Goal: Find specific page/section: Find specific page/section

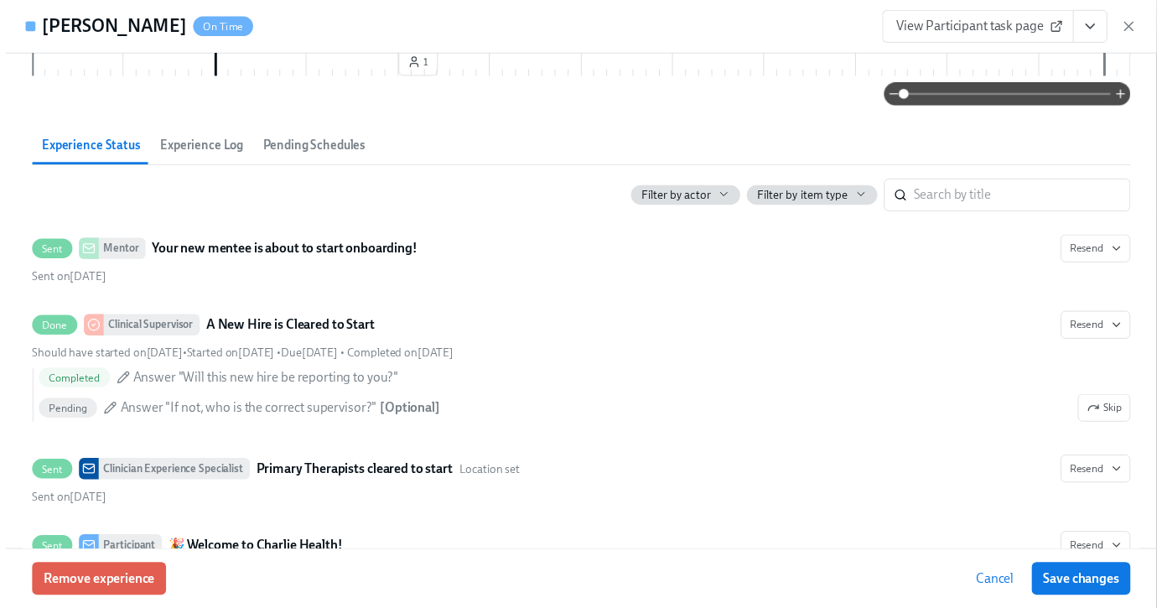
scroll to position [0, 5768]
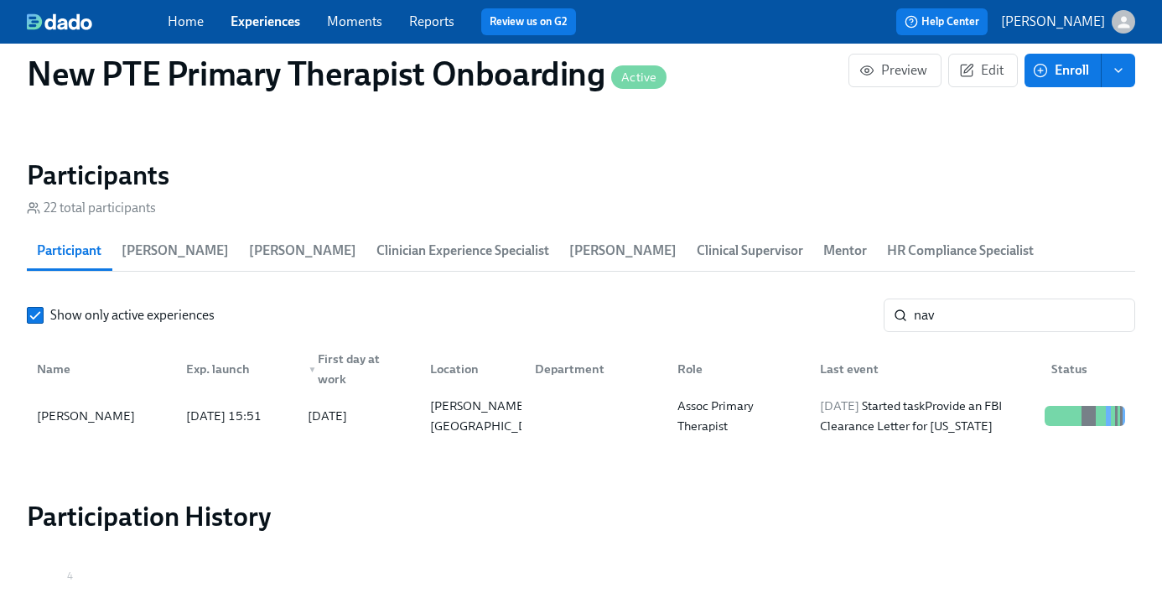
scroll to position [0, 5755]
click at [228, 24] on div "Home Experiences Moments Reports Review us on G2" at bounding box center [410, 21] width 484 height 27
click at [252, 22] on link "Experiences" at bounding box center [266, 21] width 70 height 16
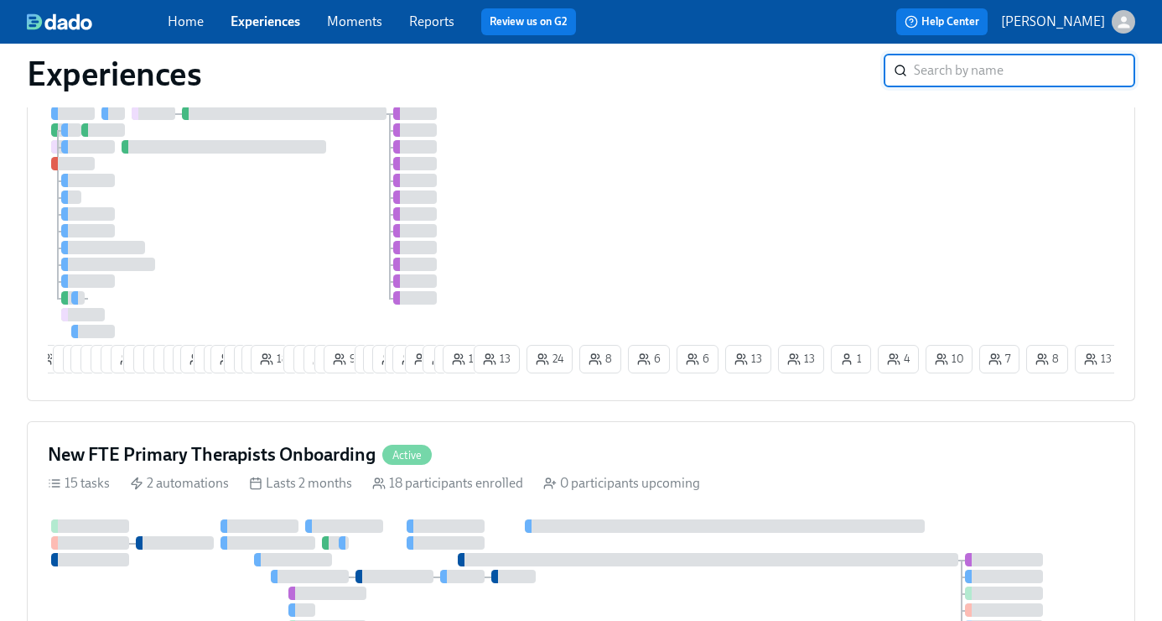
scroll to position [588, 0]
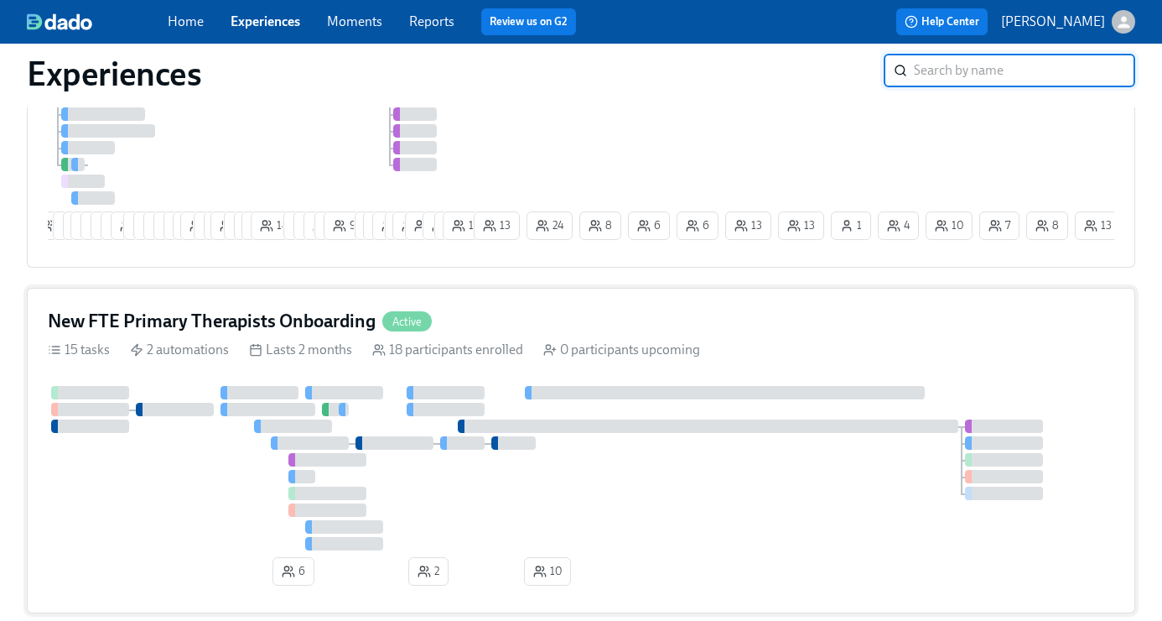
click at [536, 310] on div "New FTE Primary Therapists Onboarding Active 15 tasks 2 automations Lasts 2 mon…" at bounding box center [581, 450] width 1109 height 325
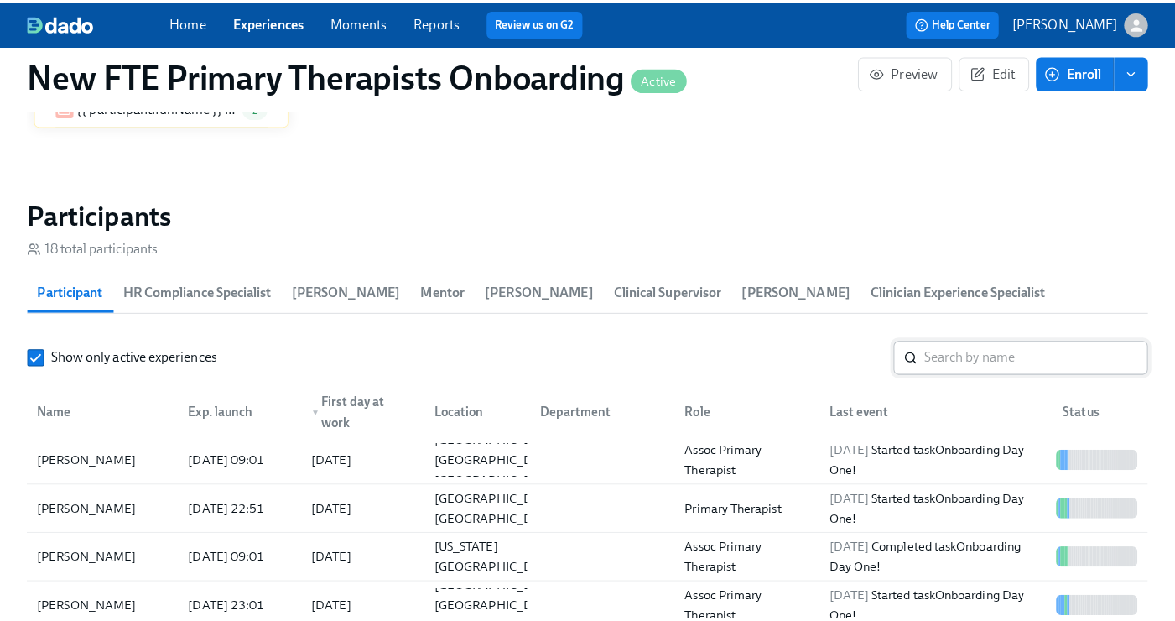
scroll to position [1462, 0]
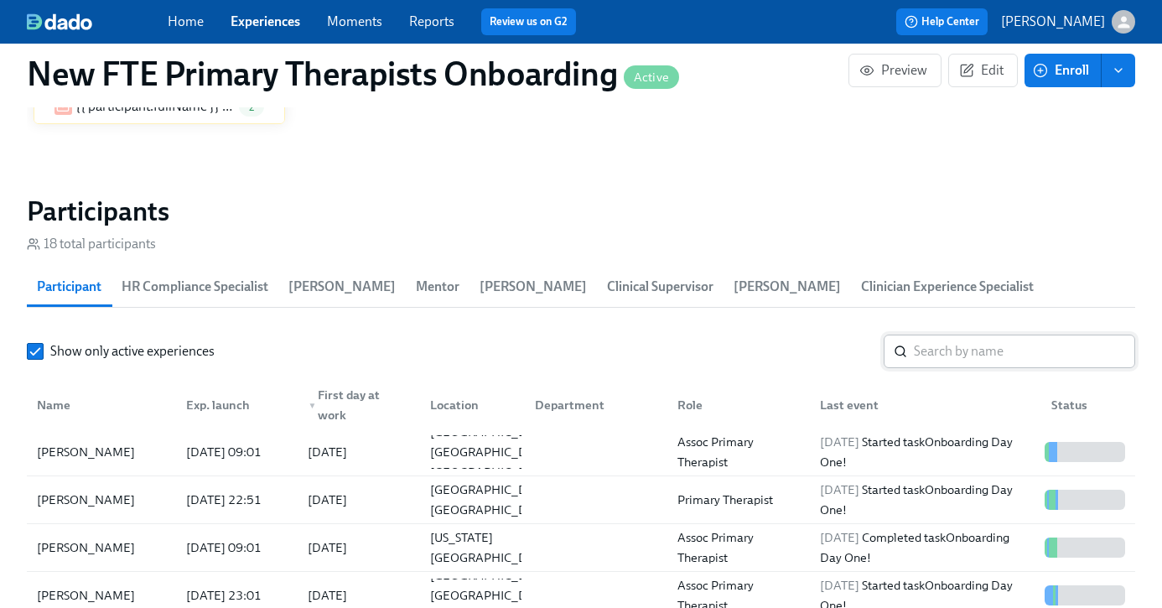
click at [967, 358] on input "search" at bounding box center [1024, 352] width 221 height 34
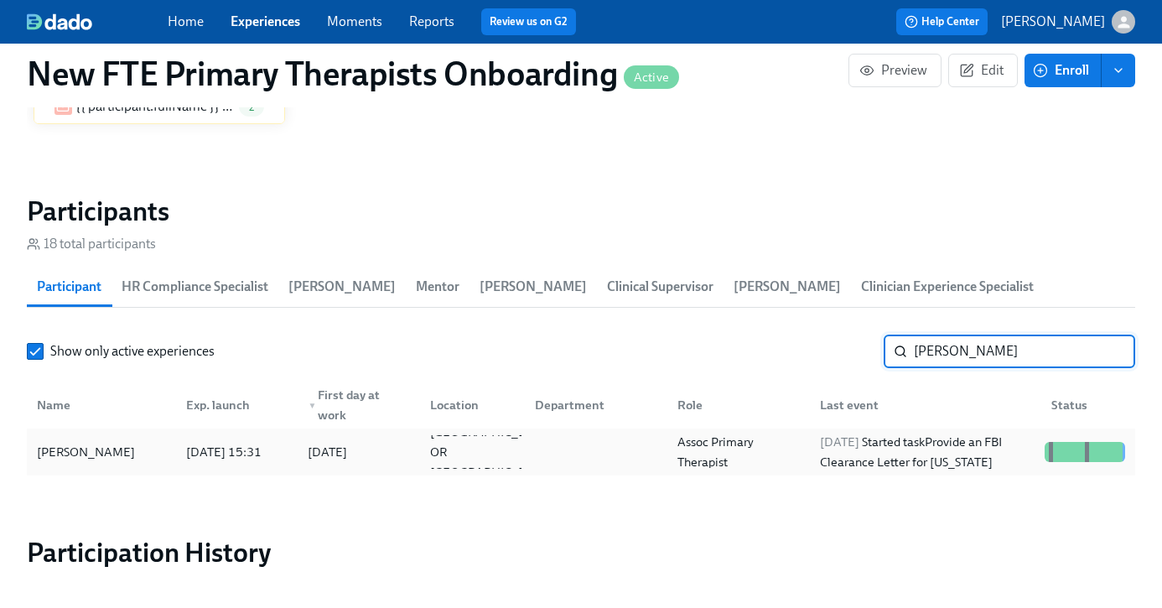
type input "[PERSON_NAME]"
click at [39, 460] on div "[PERSON_NAME]" at bounding box center [86, 452] width 112 height 20
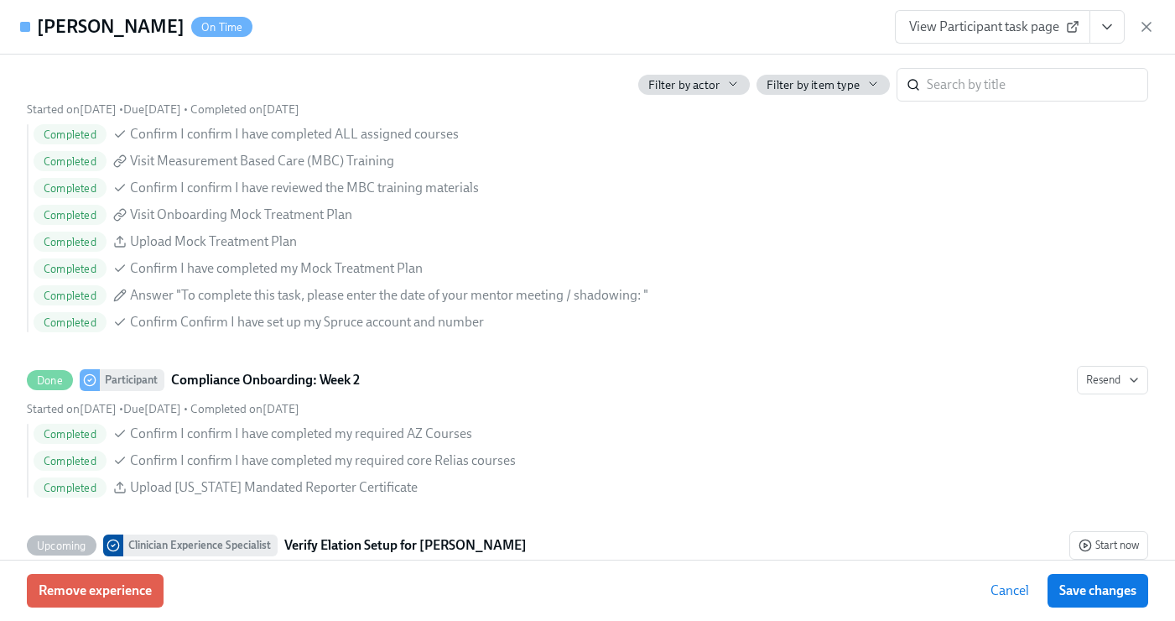
scroll to position [3100, 0]
